Goal: Task Accomplishment & Management: Use online tool/utility

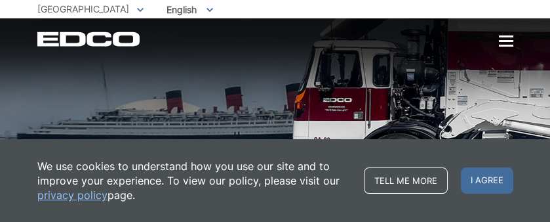
scroll to position [197, 0]
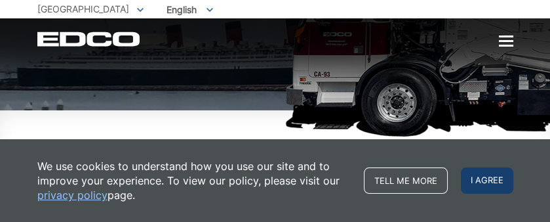
click at [488, 176] on span "I agree" at bounding box center [487, 180] width 52 height 26
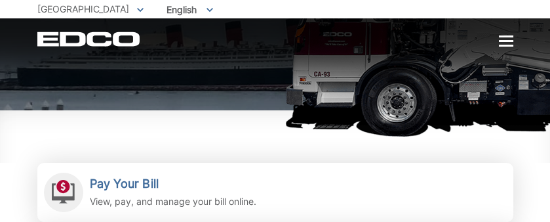
scroll to position [262, 0]
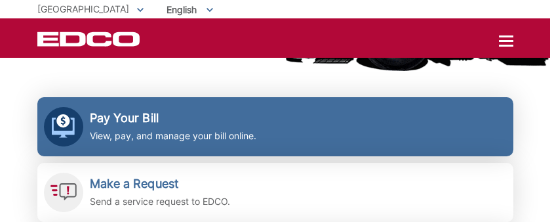
click at [130, 113] on h2 "Pay Your Bill" at bounding box center [173, 118] width 167 height 14
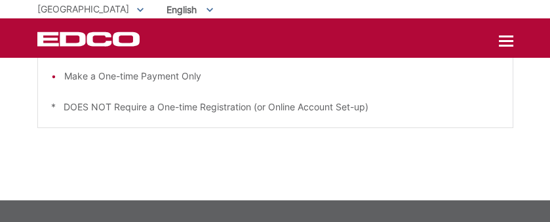
scroll to position [459, 0]
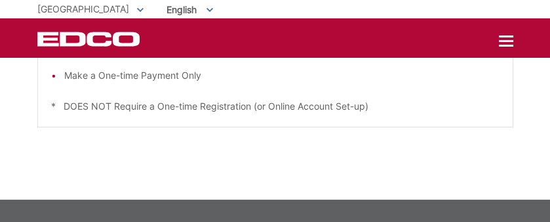
click at [82, 83] on li "Make a One-time Payment Only" at bounding box center [281, 75] width 435 height 14
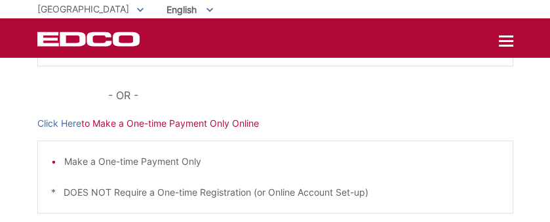
scroll to position [439, 0]
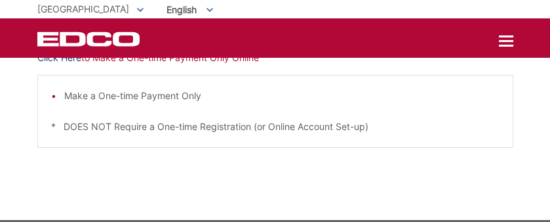
click at [68, 65] on link "Click Here" at bounding box center [59, 57] width 44 height 14
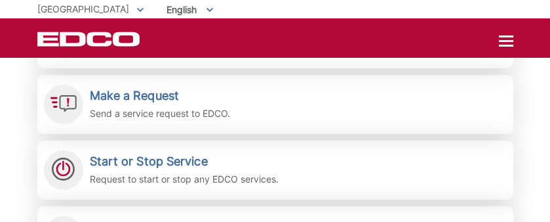
scroll to position [367, 0]
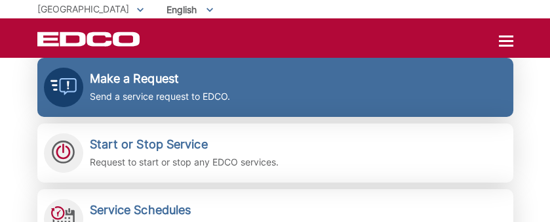
click at [163, 87] on div "Make a Request Send a service request to EDCO." at bounding box center [160, 87] width 140 height 32
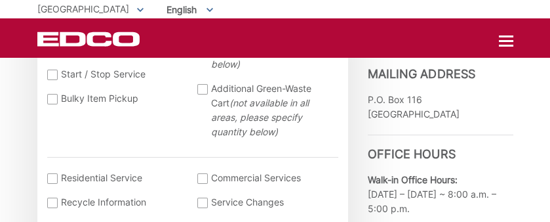
scroll to position [525, 0]
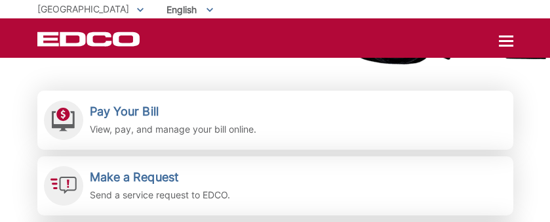
scroll to position [278, 0]
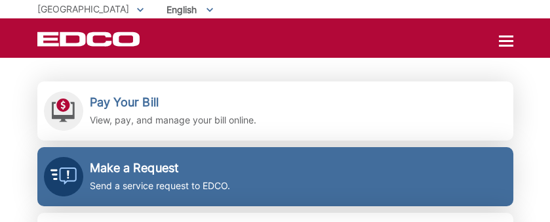
click at [154, 169] on h2 "Make a Request" at bounding box center [160, 168] width 140 height 14
